Goal: Navigation & Orientation: Find specific page/section

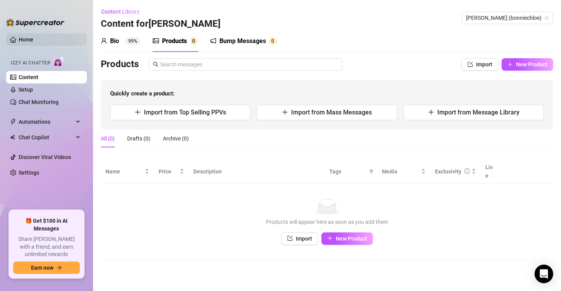
click at [32, 38] on link "Home" at bounding box center [26, 39] width 15 height 6
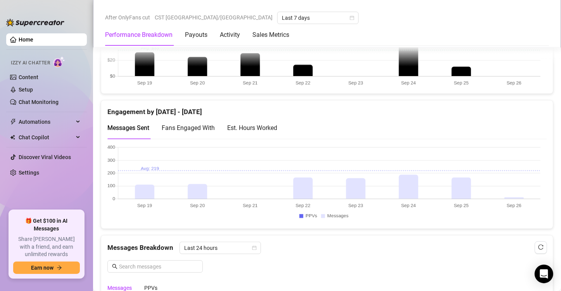
scroll to position [481, 0]
click at [263, 128] on div "Est. Hours Worked" at bounding box center [252, 128] width 50 height 10
